Goal: Task Accomplishment & Management: Use online tool/utility

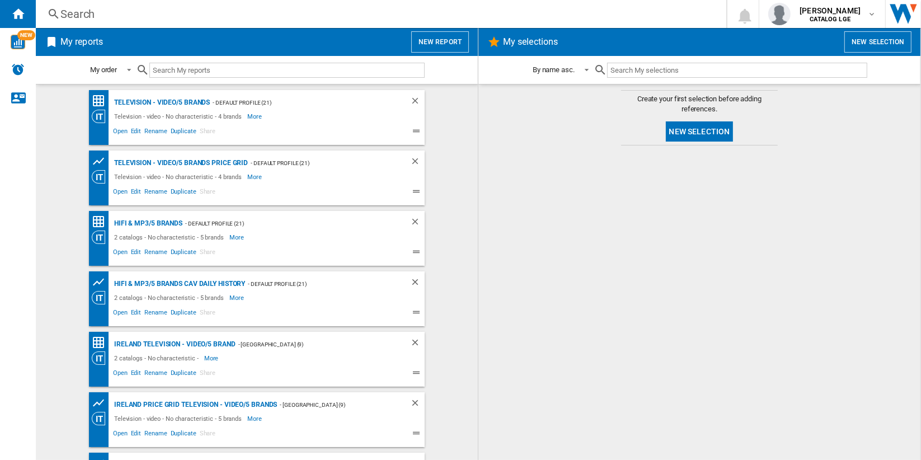
click at [447, 43] on button "New report" at bounding box center [440, 41] width 58 height 21
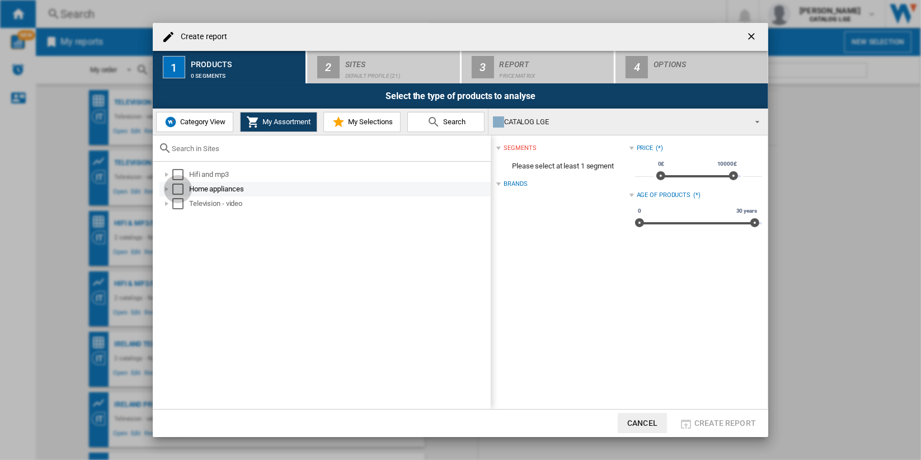
click at [177, 186] on div "Select" at bounding box center [177, 188] width 11 height 11
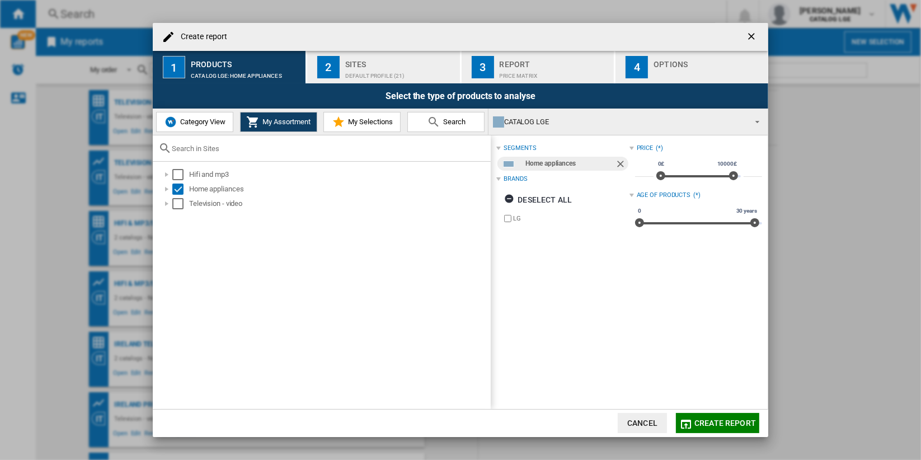
click at [394, 72] on div "Default profile (21)" at bounding box center [400, 73] width 110 height 12
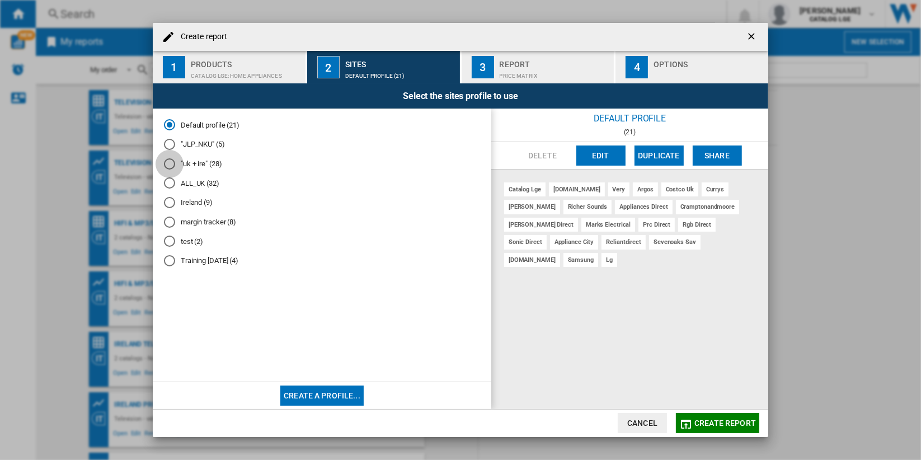
click at [170, 161] on div at bounding box center [169, 163] width 11 height 11
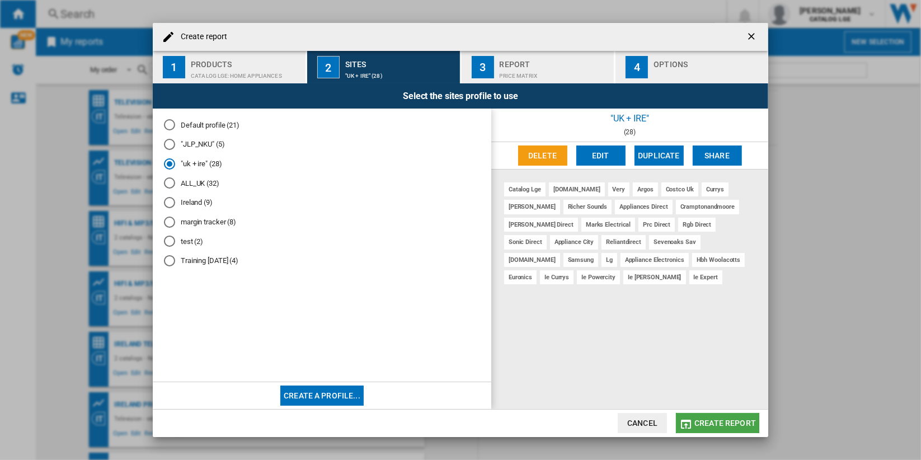
click at [725, 423] on span "Create report" at bounding box center [725, 422] width 62 height 9
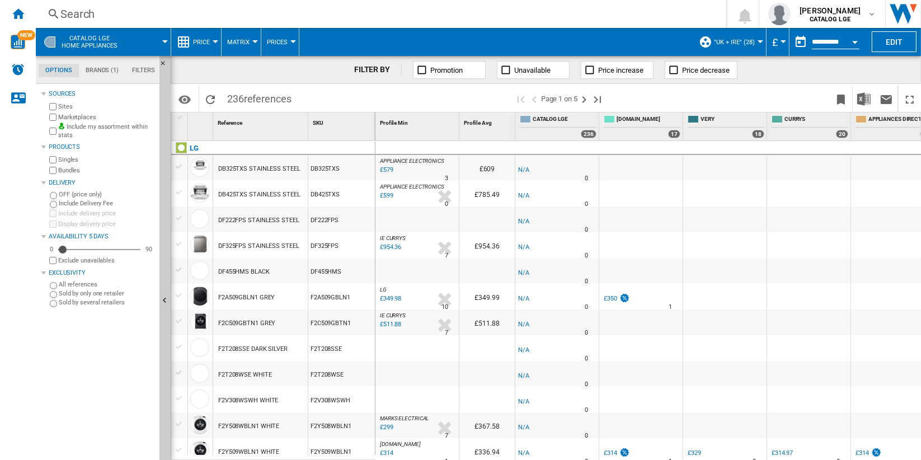
click at [146, 40] on span at bounding box center [149, 42] width 32 height 28
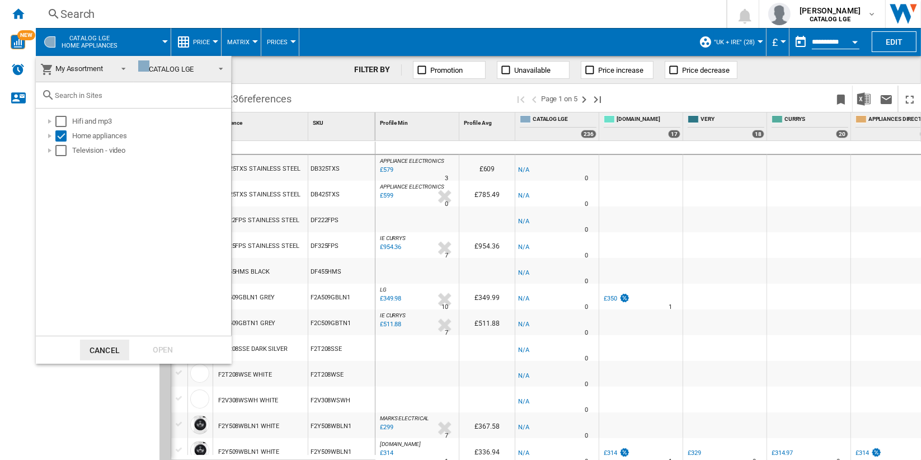
click at [112, 70] on md-select-value "My Assortment" at bounding box center [85, 69] width 98 height 26
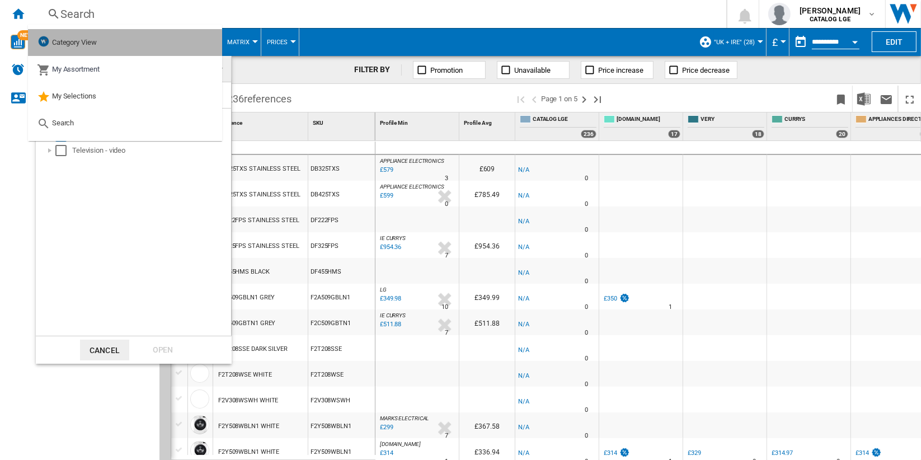
click at [120, 43] on md-option "Category View" at bounding box center [125, 42] width 194 height 27
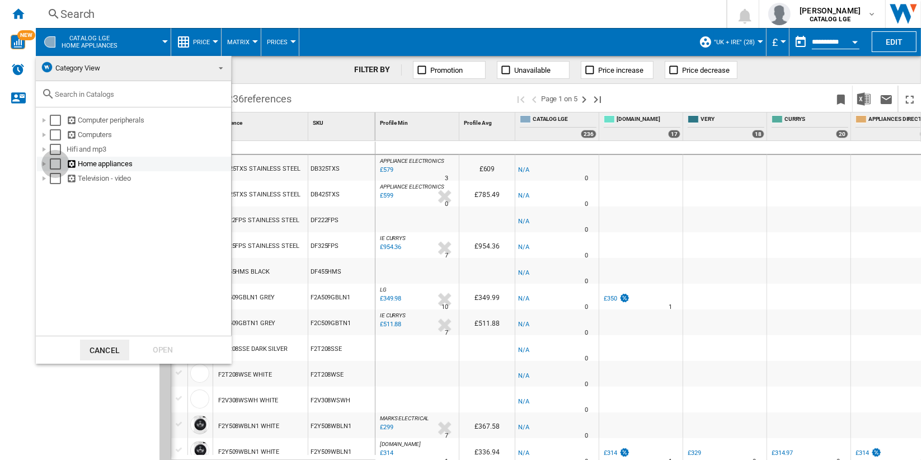
click at [55, 163] on div "Select" at bounding box center [55, 163] width 11 height 11
click at [162, 350] on div "Open" at bounding box center [162, 349] width 49 height 21
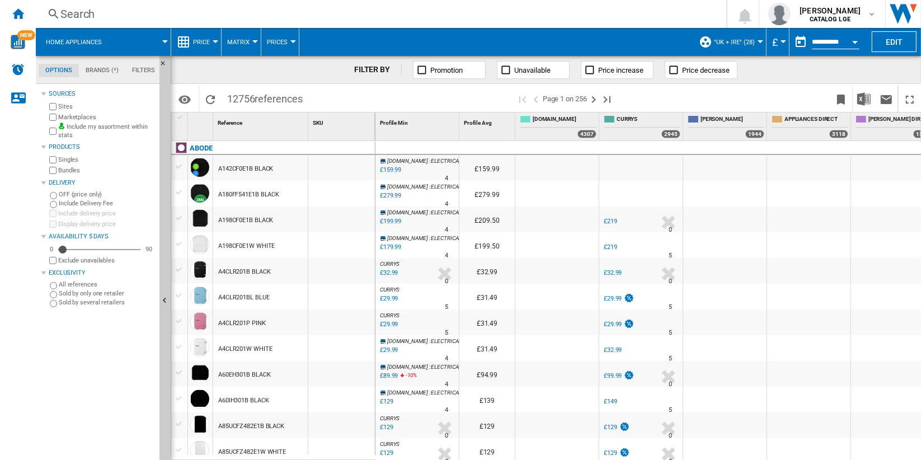
drag, startPoint x: 238, startPoint y: 100, endPoint x: 250, endPoint y: 98, distance: 12.0
click at [250, 98] on span "12756 references" at bounding box center [264, 97] width 87 height 23
